Goal: Information Seeking & Learning: Learn about a topic

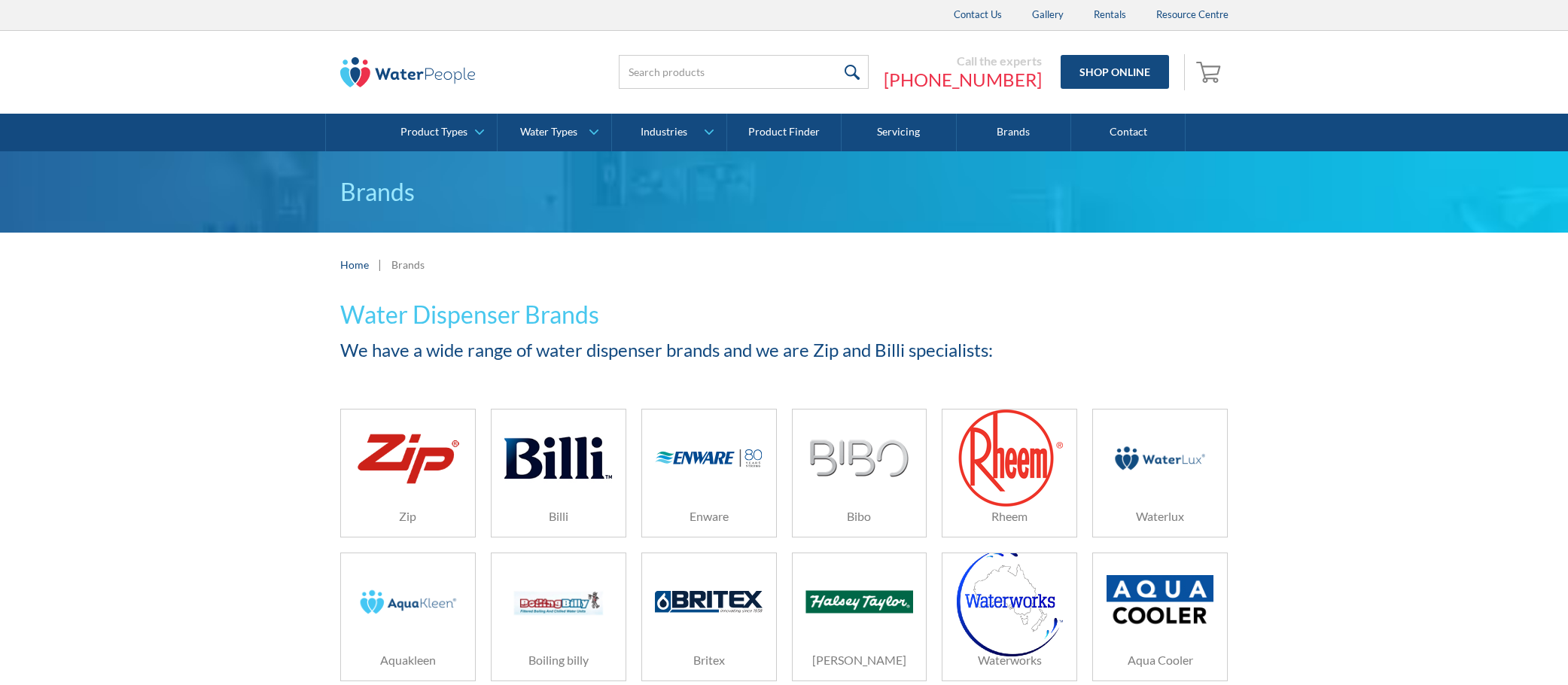
click at [558, 456] on img at bounding box center [558, 457] width 107 height 71
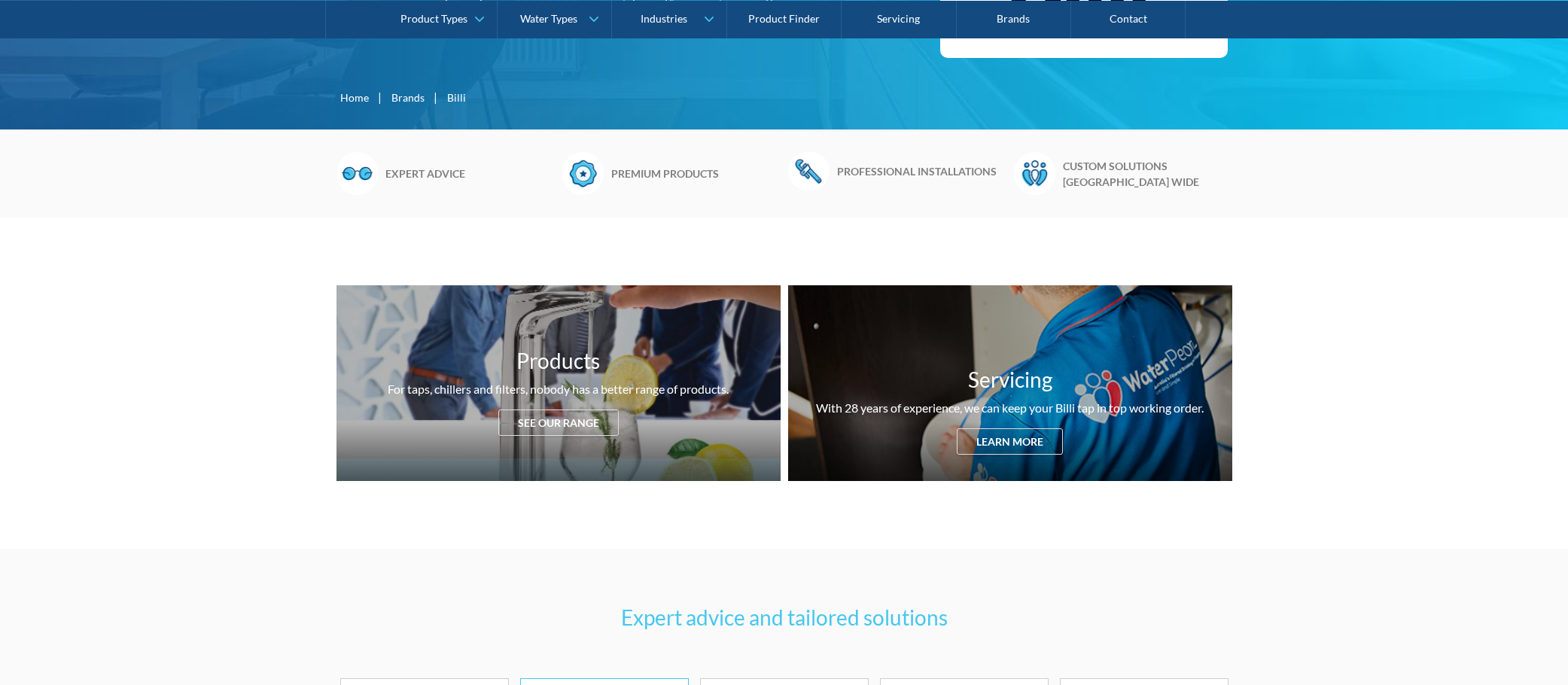
scroll to position [376, 0]
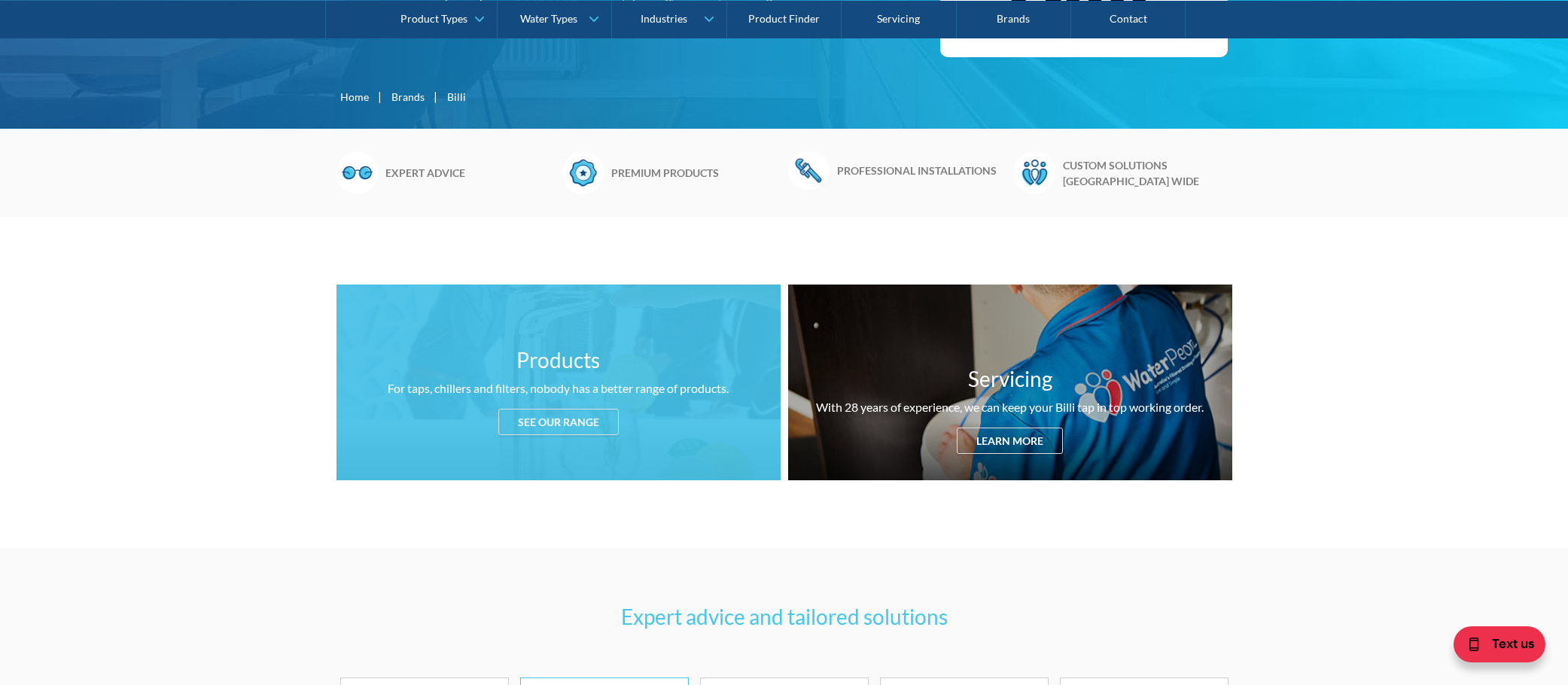
click at [615, 379] on div "For taps, chillers and filters, nobody has a better range of products." at bounding box center [558, 388] width 341 height 18
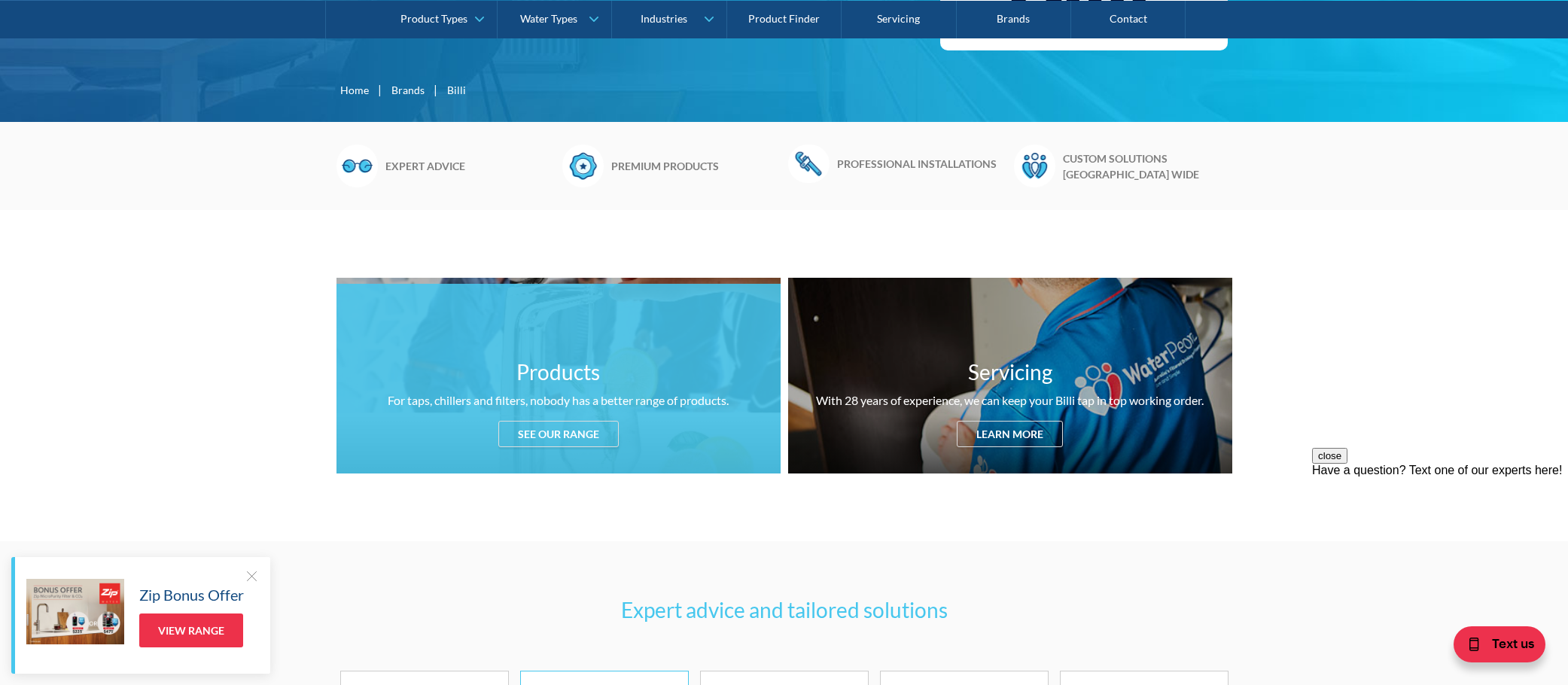
scroll to position [105, 0]
